Goal: Transaction & Acquisition: Download file/media

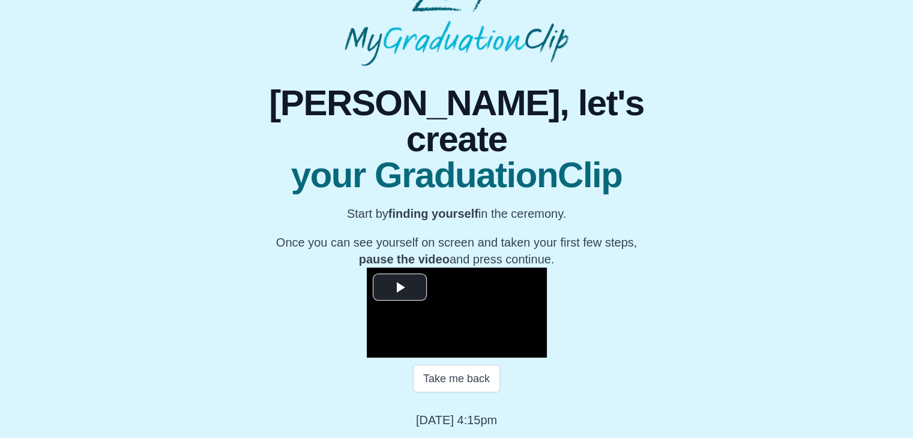
scroll to position [172, 0]
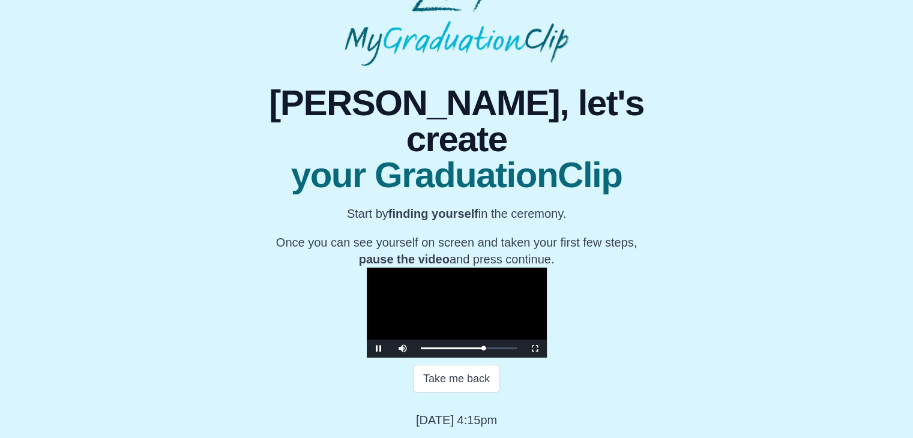
click at [431, 268] on video "Video Player" at bounding box center [457, 313] width 180 height 90
click at [379, 349] on span "Video Player" at bounding box center [379, 349] width 0 height 0
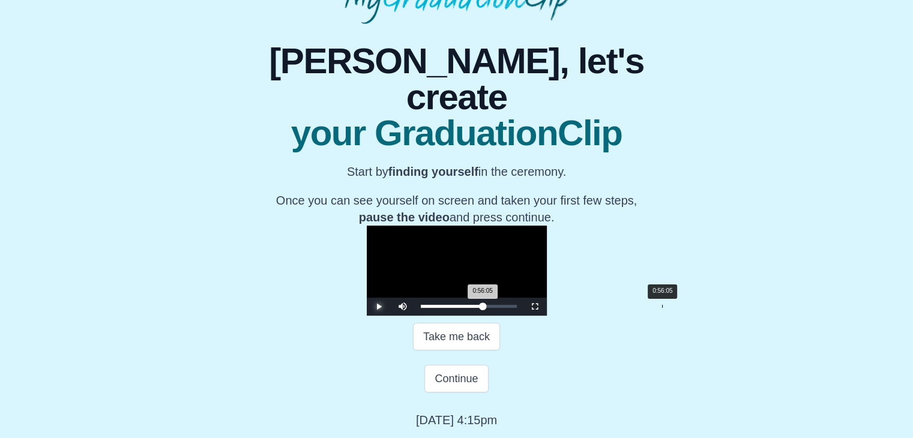
click at [483, 308] on div "0:56:05 Progress : 0%" at bounding box center [452, 306] width 62 height 3
click at [483, 308] on div "0:56:55 Progress : 0%" at bounding box center [452, 306] width 62 height 3
click at [484, 308] on div "0:56:55 Progress : 0%" at bounding box center [452, 306] width 63 height 3
click at [674, 308] on div "0:58:52" at bounding box center [674, 306] width 1 height 3
click at [523, 316] on div "Loaded : 0% 1:01:56 0:59:09 Progress : 0%" at bounding box center [469, 307] width 108 height 18
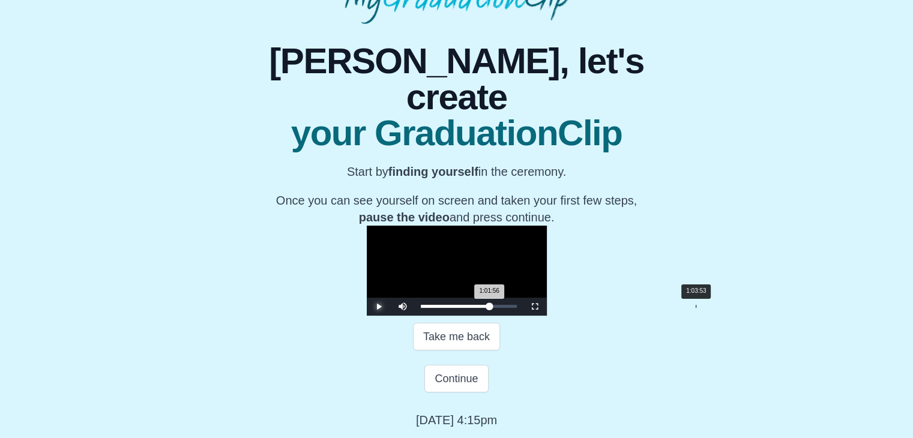
click at [523, 316] on div "Loaded : 0% 1:03:53 1:01:56 Progress : 0%" at bounding box center [469, 307] width 108 height 18
click at [672, 308] on div "0:58:19" at bounding box center [672, 306] width 1 height 3
drag, startPoint x: 535, startPoint y: 349, endPoint x: 504, endPoint y: 348, distance: 30.6
click at [504, 308] on div "Loaded : 0% 0:51:37 0:51:37 Progress : 0%" at bounding box center [469, 306] width 96 height 3
click at [379, 307] on span "Video Player" at bounding box center [379, 307] width 0 height 0
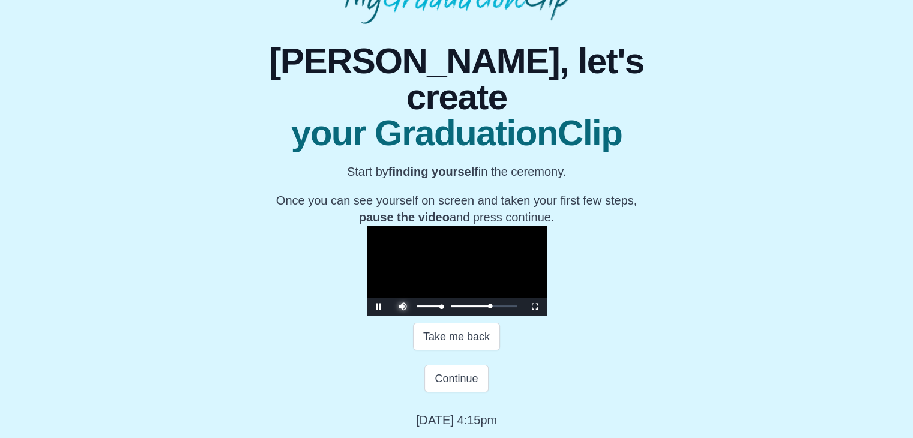
click at [403, 298] on span "Video Player" at bounding box center [403, 298] width 0 height 0
click at [417, 307] on div "Volume Level" at bounding box center [429, 307] width 25 height 2
click at [379, 307] on span "Video Player" at bounding box center [379, 307] width 0 height 0
click at [516, 316] on div "Loaded : 0% 0:54:16 0:52:31 Progress : 0%" at bounding box center [469, 307] width 108 height 18
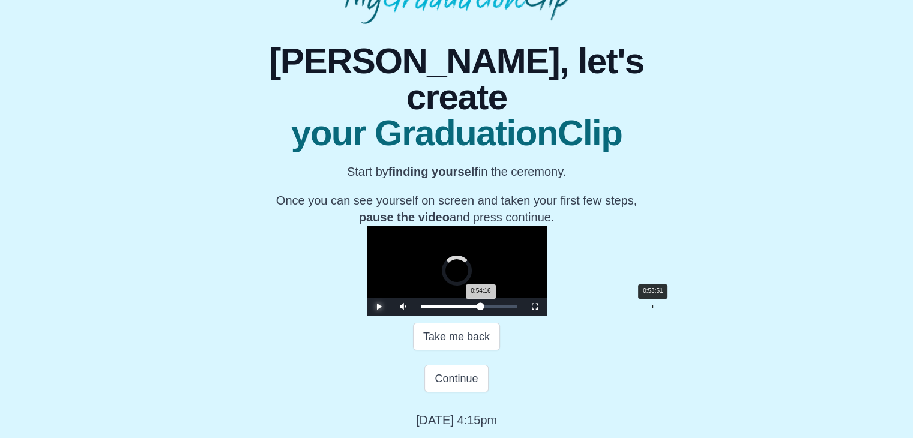
click at [481, 308] on div "0:54:16 Progress : 0%" at bounding box center [451, 306] width 60 height 3
click at [379, 307] on span "Video Player" at bounding box center [379, 307] width 0 height 0
click at [522, 316] on div "Loaded : 0% 0:55:40 0:55:40 Progress : 0%" at bounding box center [469, 307] width 108 height 18
click at [523, 316] on div "Loaded : 0% 0:57:12 0:55:43 Progress : 0%" at bounding box center [469, 307] width 108 height 18
click at [484, 308] on div "0:56:30 Progress : 0%" at bounding box center [453, 306] width 64 height 3
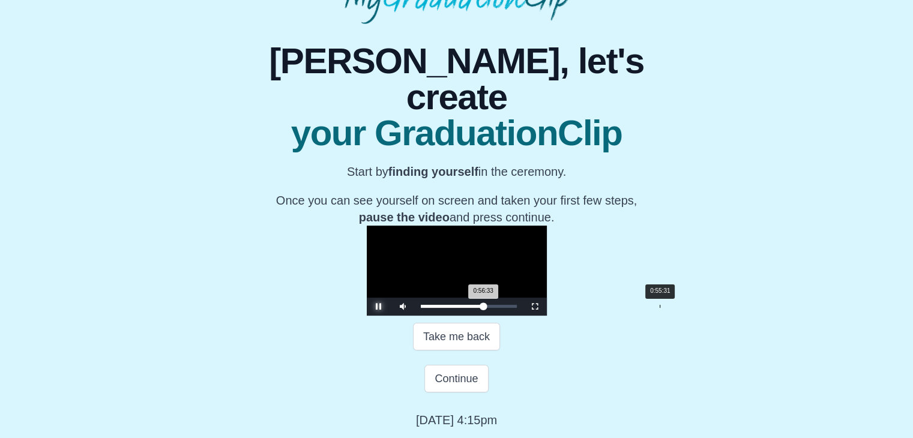
click at [484, 308] on div "0:56:33 Progress : 0%" at bounding box center [452, 306] width 63 height 3
click at [379, 307] on span "Video Player" at bounding box center [379, 307] width 0 height 0
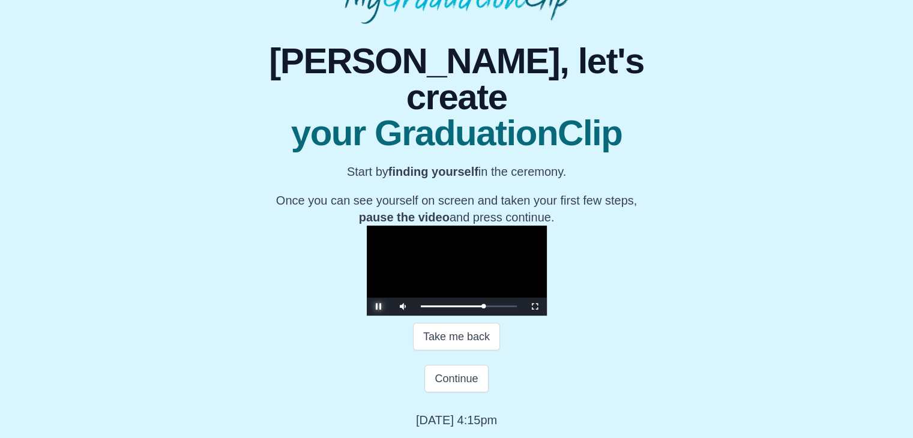
click at [379, 307] on span "Video Player" at bounding box center [379, 307] width 0 height 0
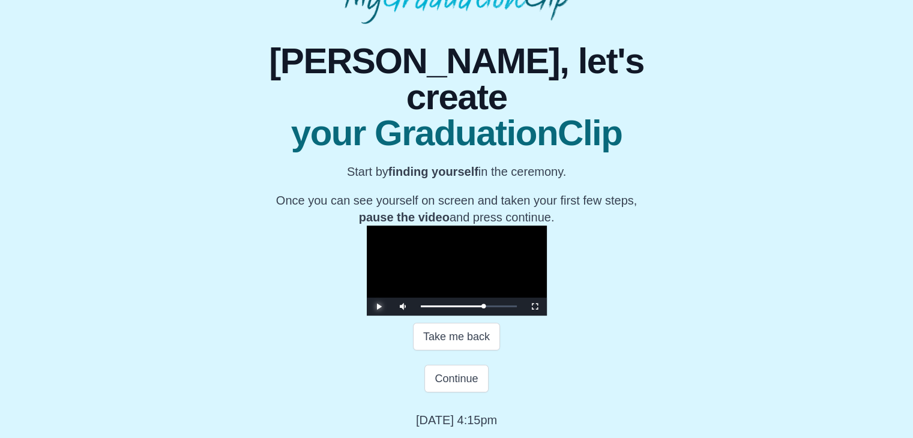
click at [379, 307] on span "Video Player" at bounding box center [379, 307] width 0 height 0
click at [535, 307] on span "Video Player" at bounding box center [535, 307] width 0 height 0
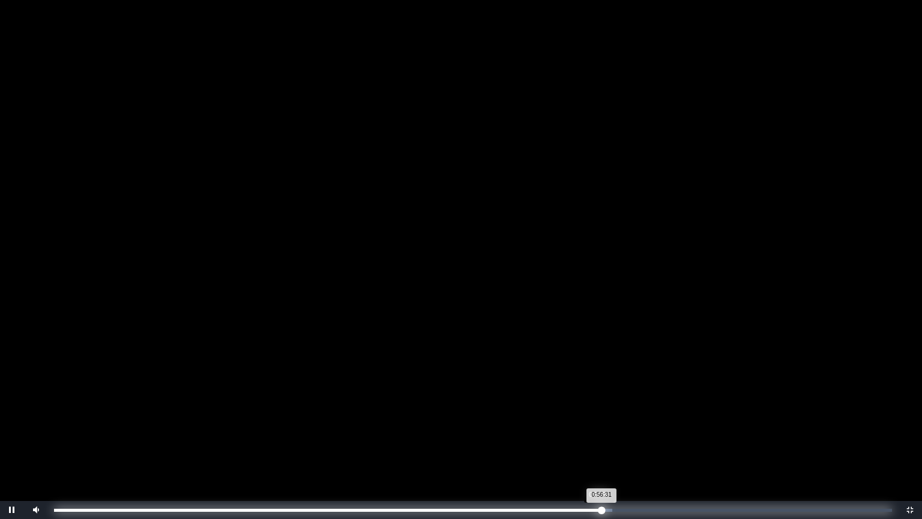
click at [598, 438] on div "0:56:31 Progress : 0%" at bounding box center [327, 509] width 547 height 3
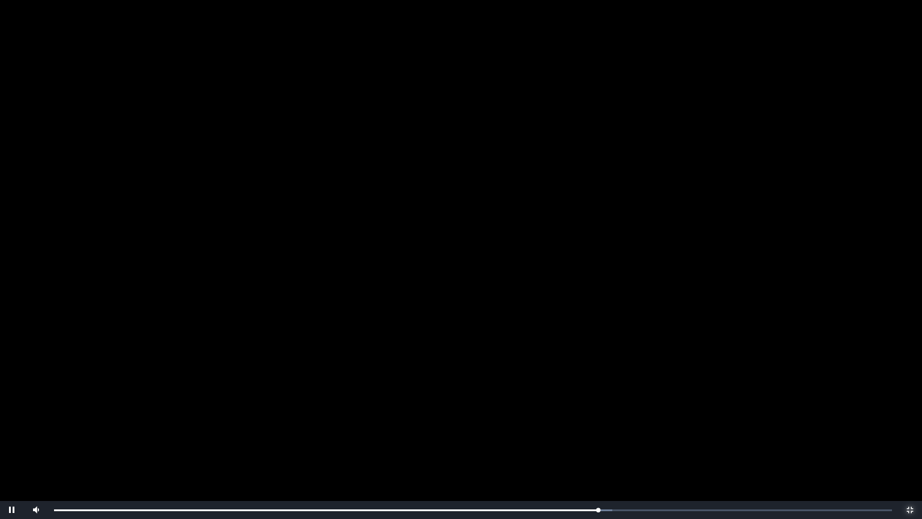
click at [910, 438] on span "Video Player" at bounding box center [910, 510] width 0 height 0
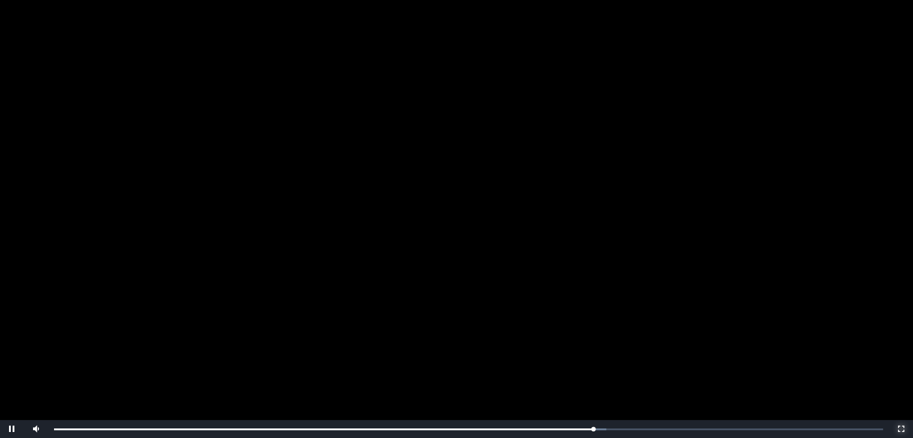
scroll to position [168, 0]
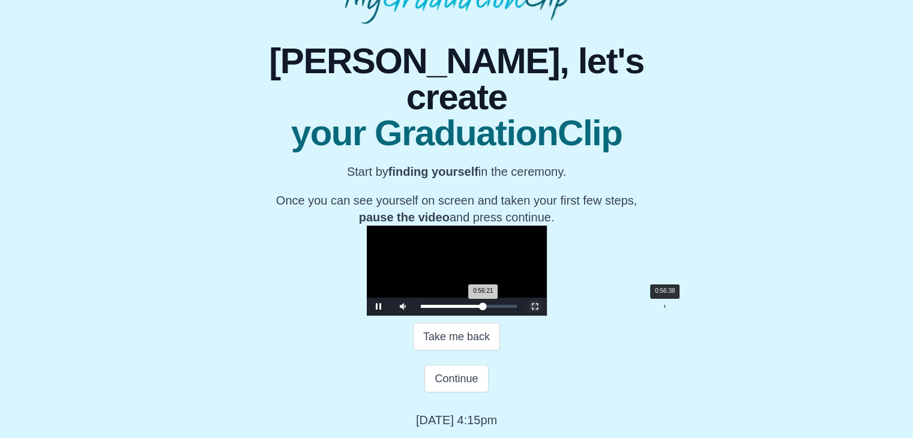
click at [483, 308] on div "0:56:21 Progress : 0%" at bounding box center [452, 306] width 62 height 3
click at [484, 308] on div "0:56:41 Progress : 0%" at bounding box center [452, 306] width 63 height 3
click at [483, 308] on div "0:56:14 Progress : 0%" at bounding box center [452, 306] width 62 height 3
click at [483, 308] on div "0:56:13 Progress : 0%" at bounding box center [452, 306] width 62 height 3
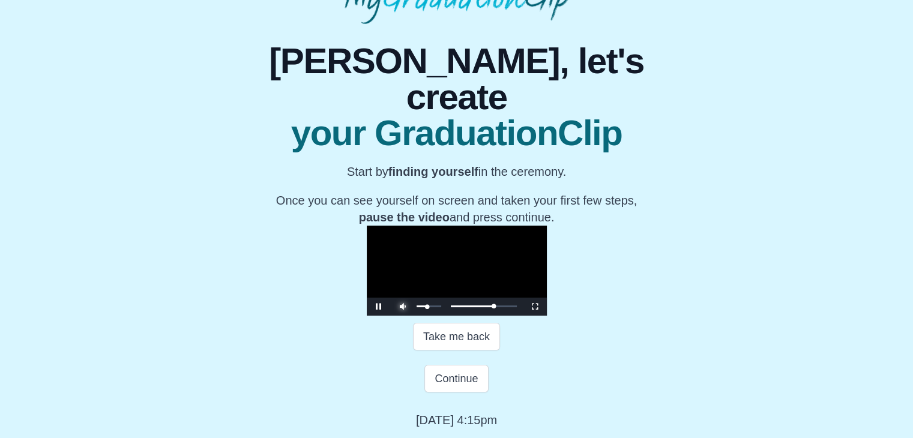
click at [403, 298] on span "Video Player" at bounding box center [403, 298] width 0 height 0
click at [379, 307] on span "Video Player" at bounding box center [379, 307] width 0 height 0
click at [469, 393] on button "Continue" at bounding box center [456, 379] width 64 height 28
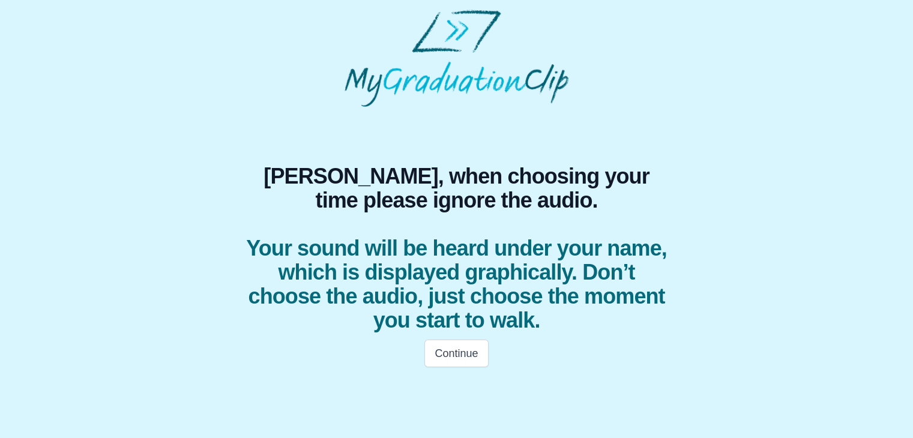
scroll to position [0, 0]
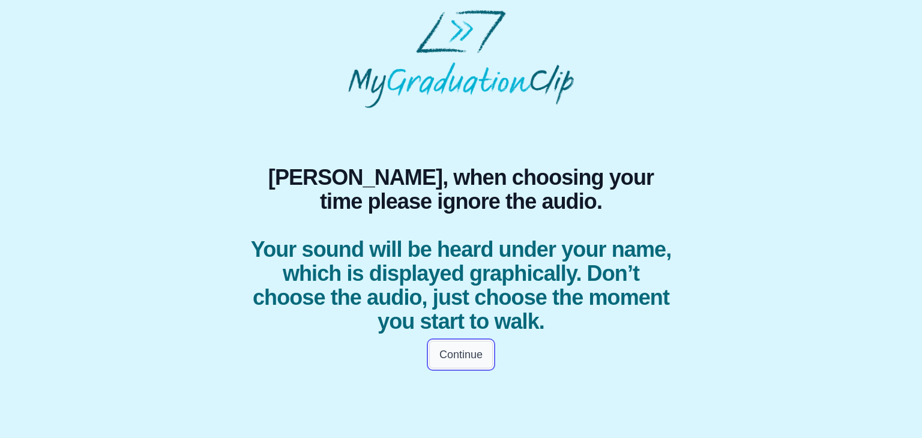
click at [468, 354] on button "Continue" at bounding box center [461, 355] width 64 height 28
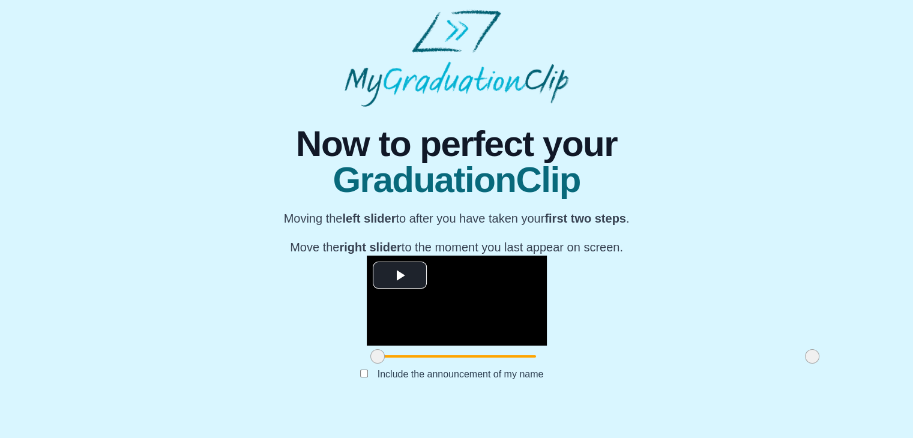
scroll to position [143, 0]
drag, startPoint x: 241, startPoint y: 380, endPoint x: 351, endPoint y: 408, distance: 113.3
click at [351, 405] on div "**********" at bounding box center [456, 256] width 457 height 298
drag, startPoint x: 670, startPoint y: 380, endPoint x: 574, endPoint y: 385, distance: 96.2
drag, startPoint x: 574, startPoint y: 385, endPoint x: 267, endPoint y: 136, distance: 395.2
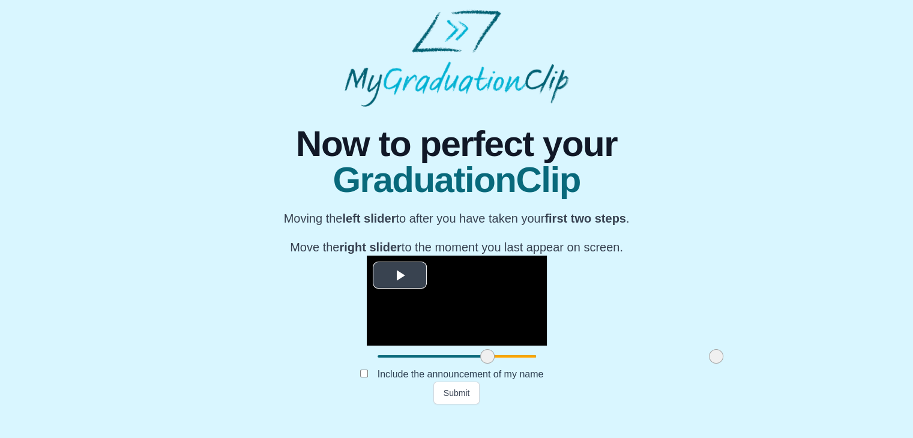
click at [400, 275] on span "Video Player" at bounding box center [400, 275] width 0 height 0
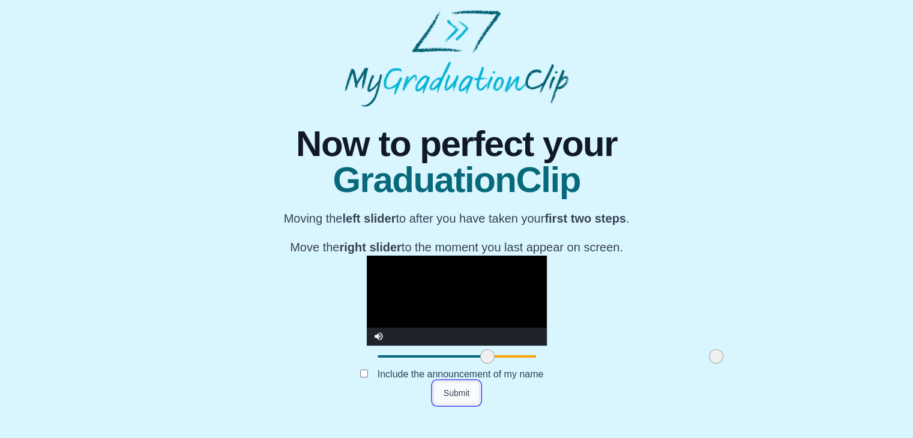
drag, startPoint x: 576, startPoint y: 383, endPoint x: 453, endPoint y: 416, distance: 128.0
click at [453, 405] on button "Submit" at bounding box center [456, 393] width 47 height 23
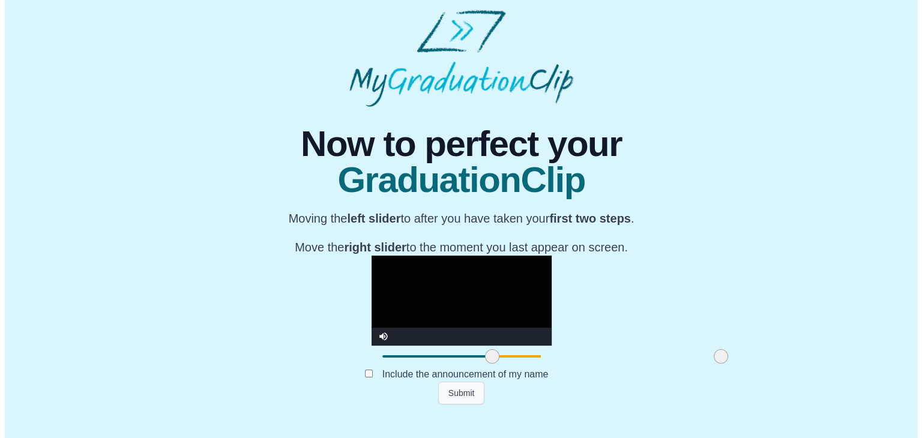
scroll to position [0, 0]
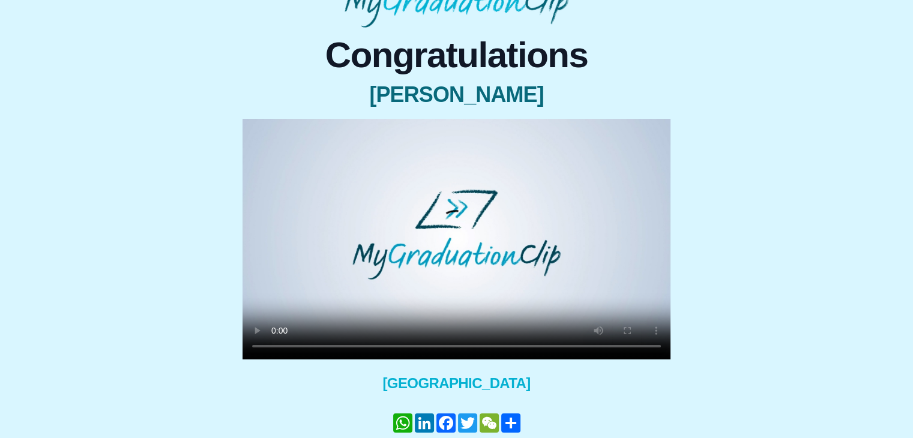
scroll to position [109, 0]
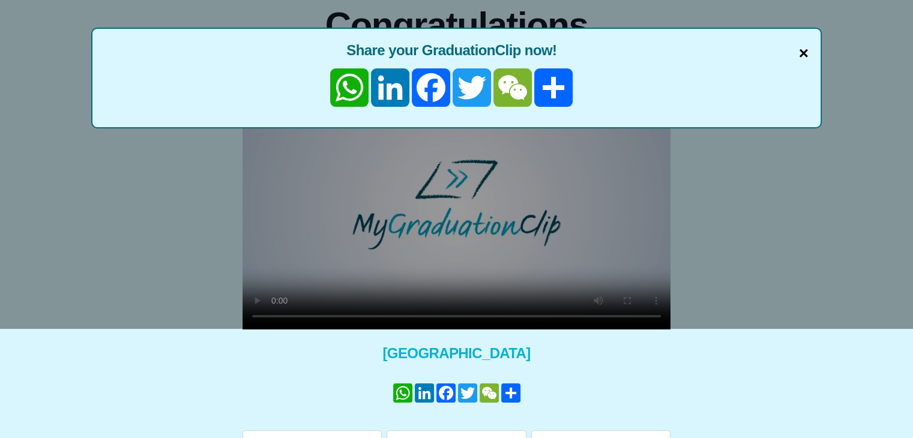
click at [803, 51] on span "×" at bounding box center [804, 53] width 10 height 25
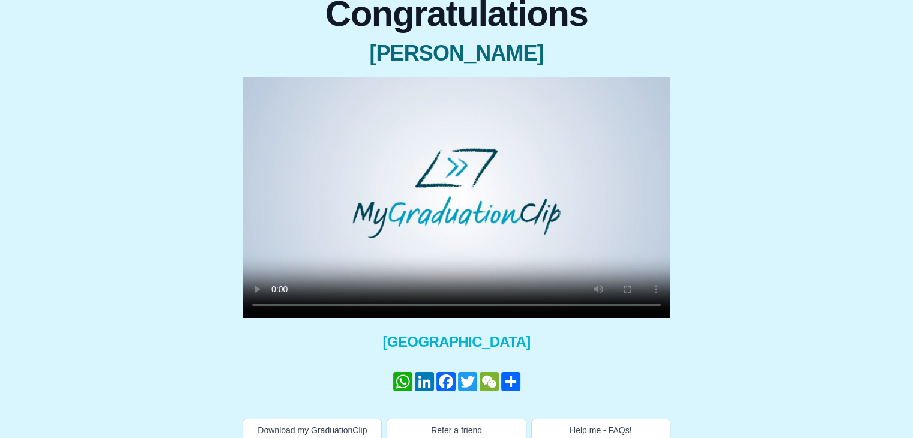
scroll to position [133, 0]
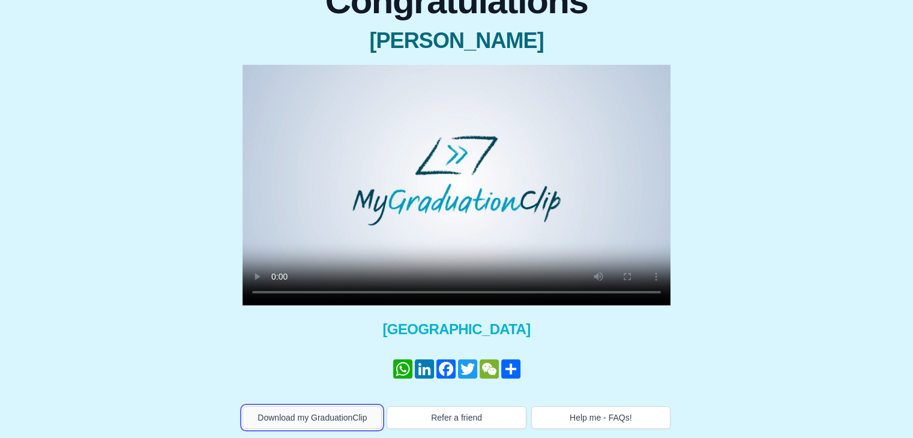
click at [340, 420] on button "Download my GraduationClip" at bounding box center [311, 417] width 139 height 23
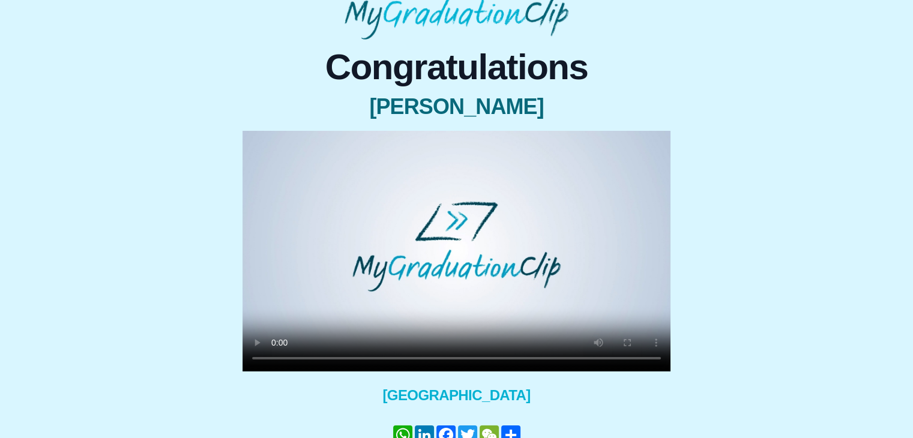
scroll to position [70, 0]
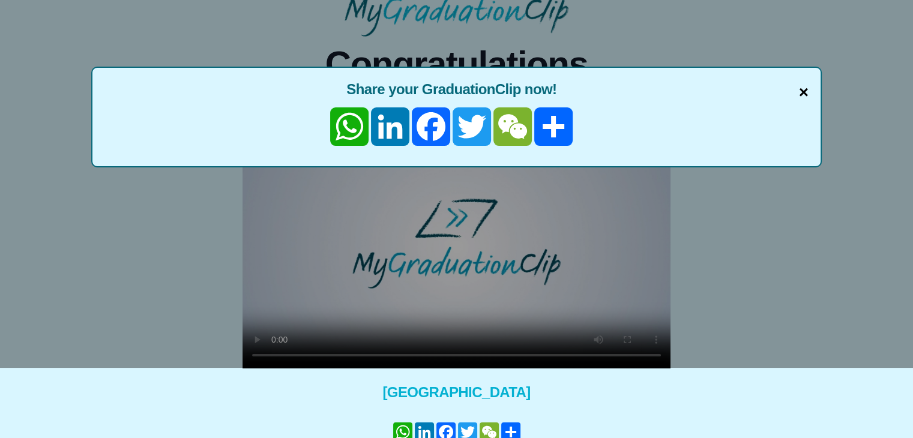
click at [800, 94] on span "×" at bounding box center [804, 92] width 10 height 25
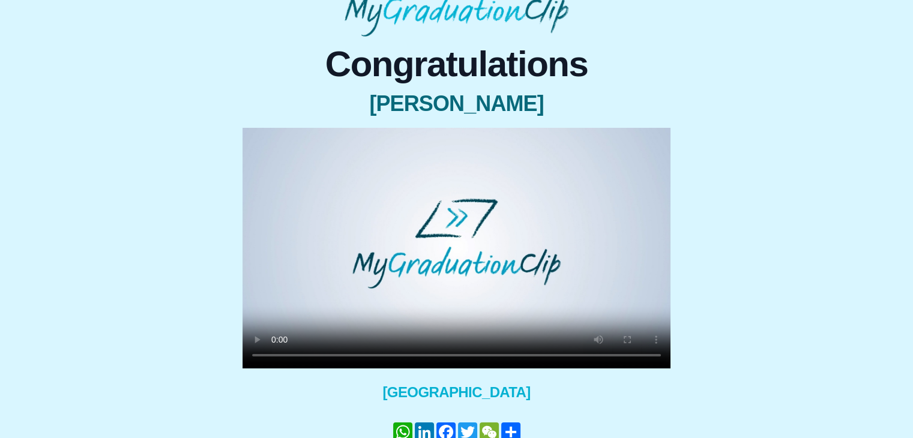
click at [468, 353] on video at bounding box center [456, 248] width 428 height 241
click at [437, 354] on video at bounding box center [456, 248] width 428 height 241
